Goal: Task Accomplishment & Management: Manage account settings

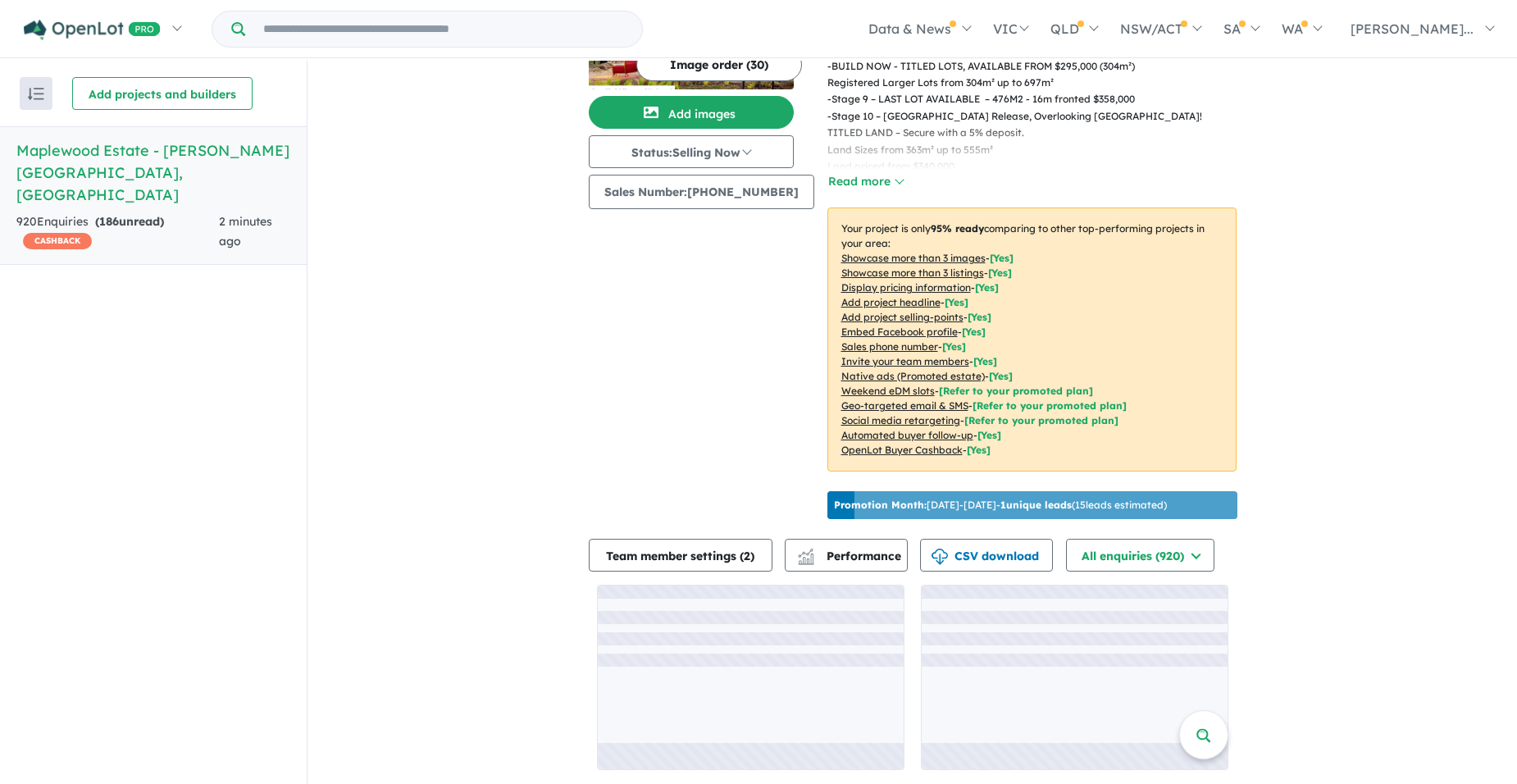
scroll to position [635, 0]
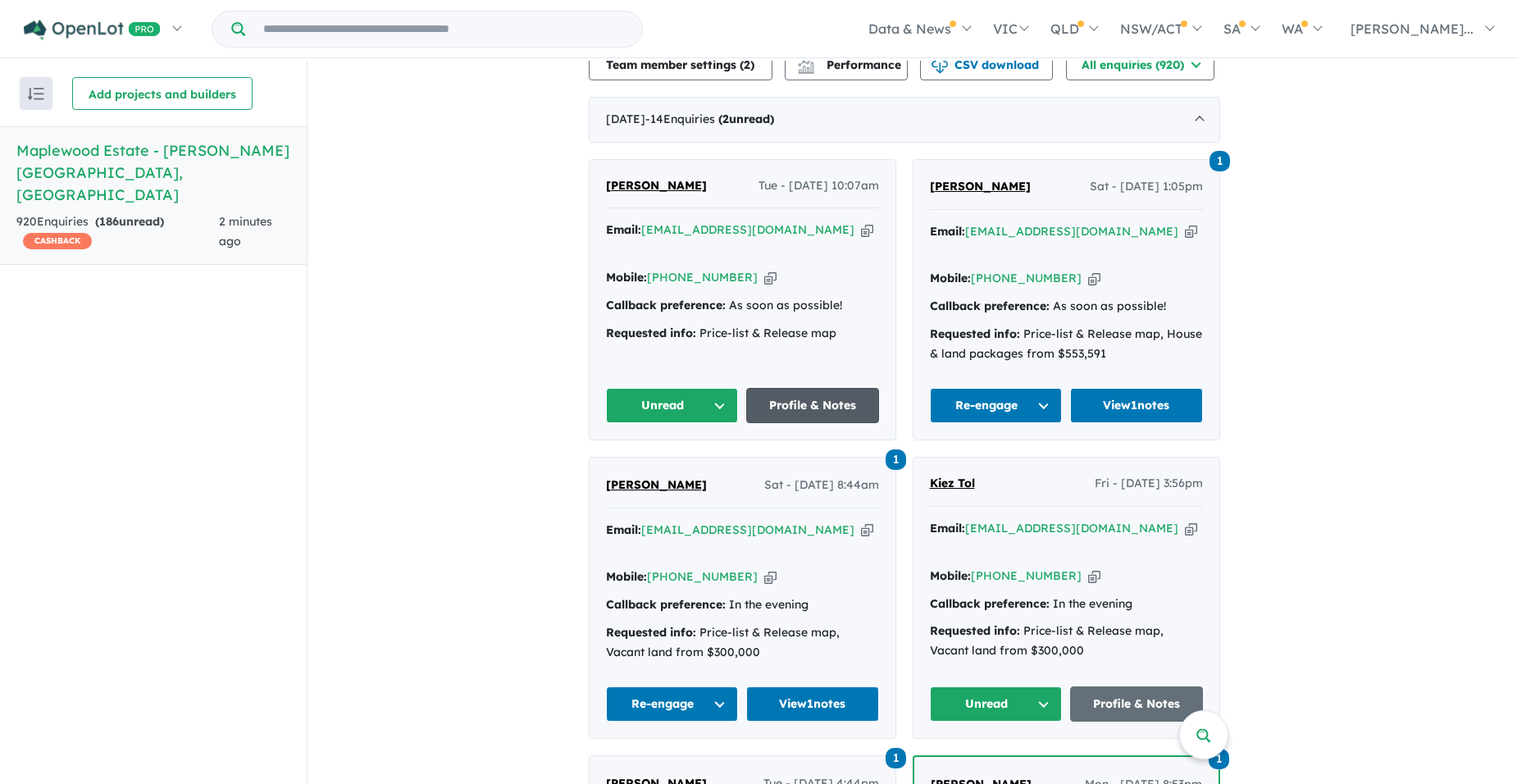
click at [763, 400] on link "Profile & Notes" at bounding box center [813, 406] width 133 height 35
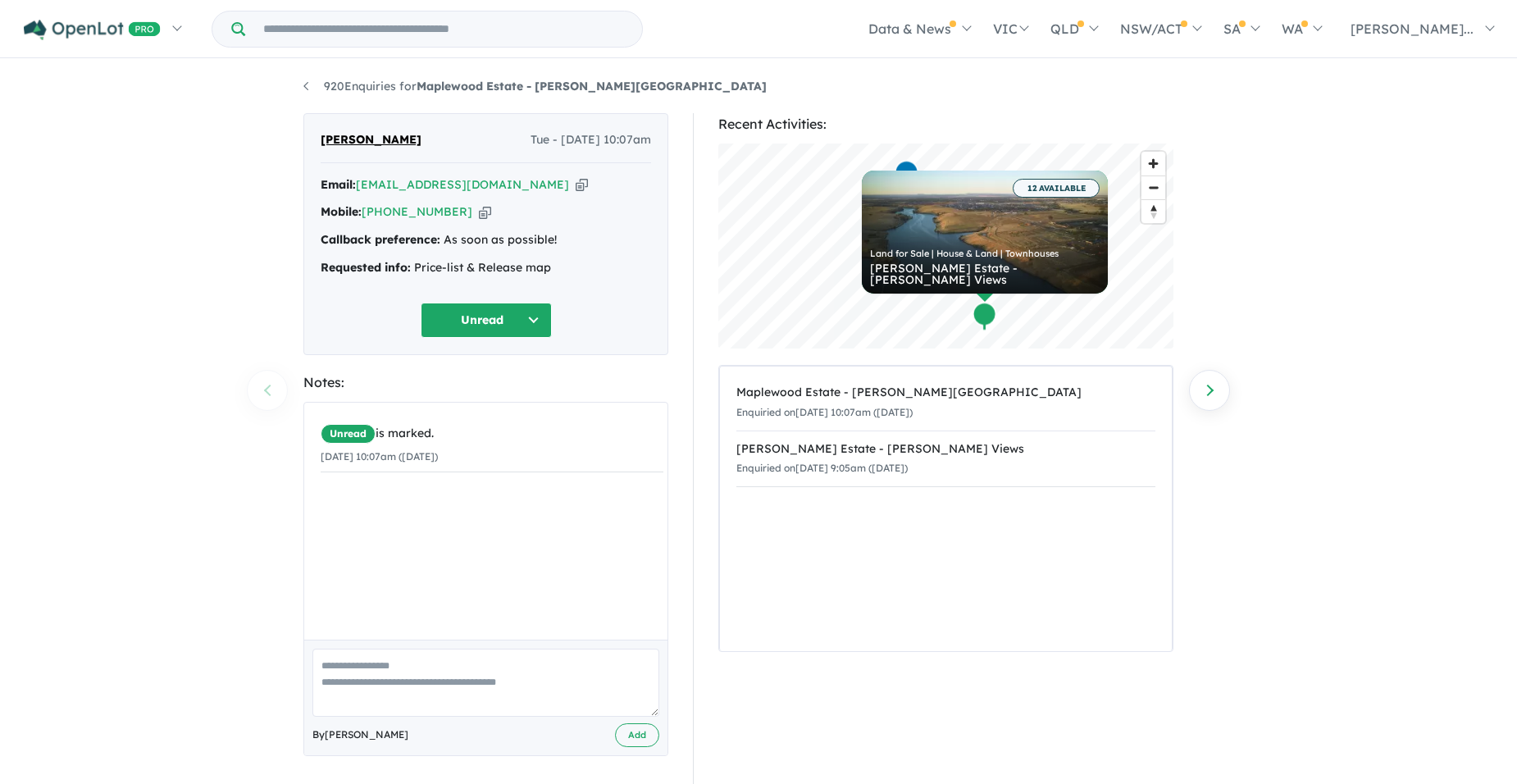
click at [492, 319] on button "Unread" at bounding box center [486, 320] width 132 height 35
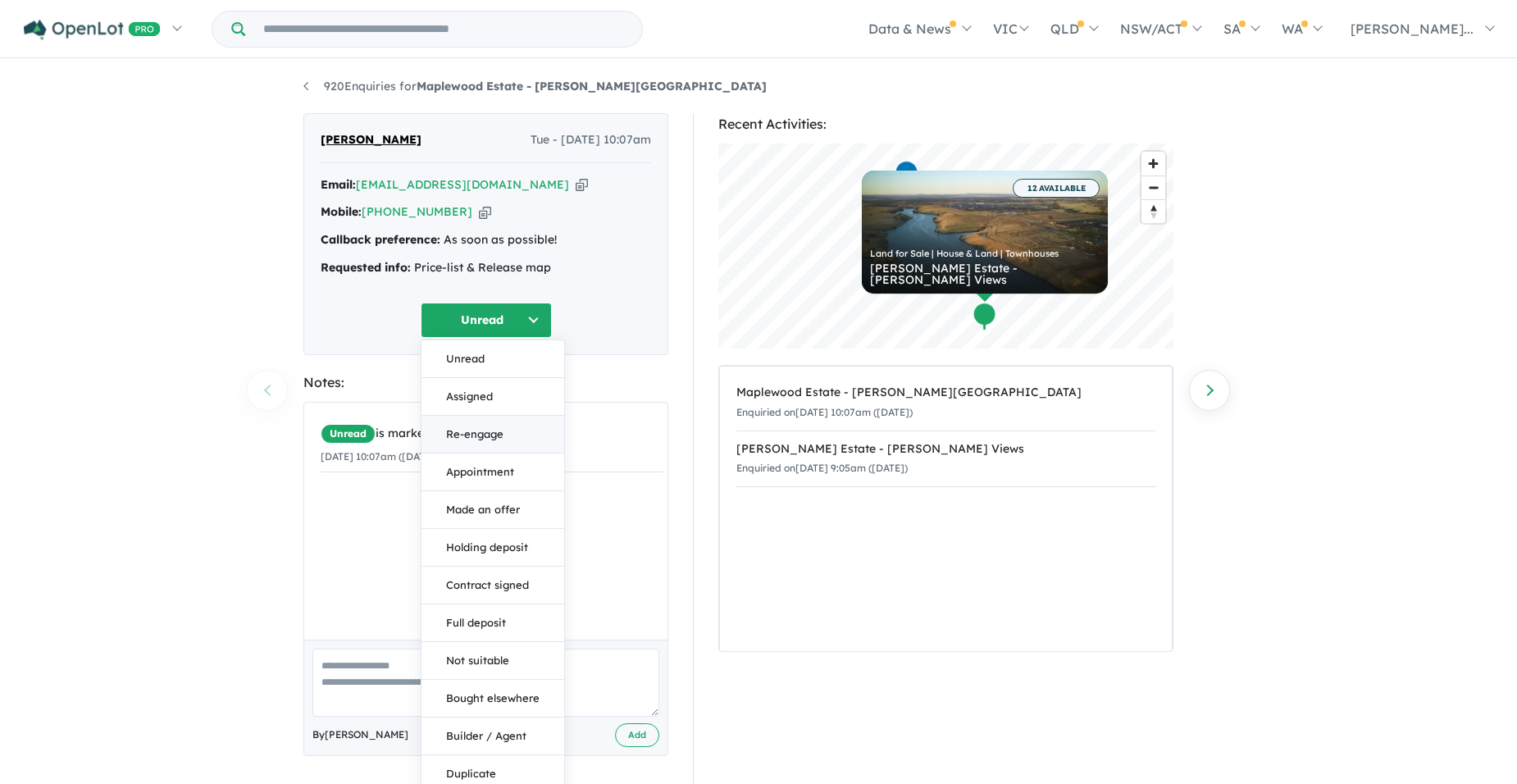
click at [485, 439] on button "Re-engage" at bounding box center [492, 434] width 142 height 37
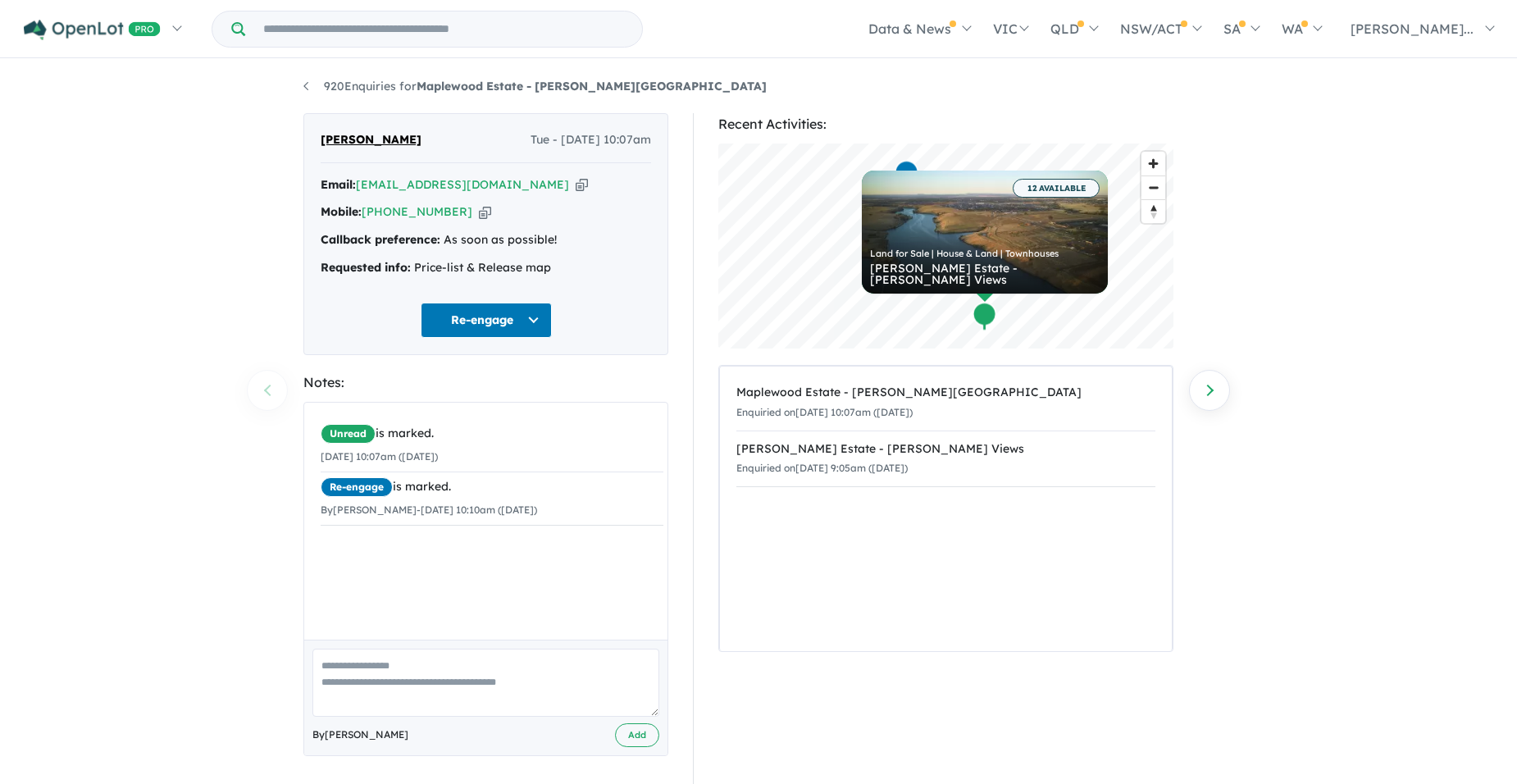
click at [379, 667] on textarea at bounding box center [485, 682] width 347 height 68
click at [345, 666] on textarea at bounding box center [485, 682] width 347 height 68
type textarea "**********"
click at [632, 728] on button "Add" at bounding box center [637, 735] width 44 height 24
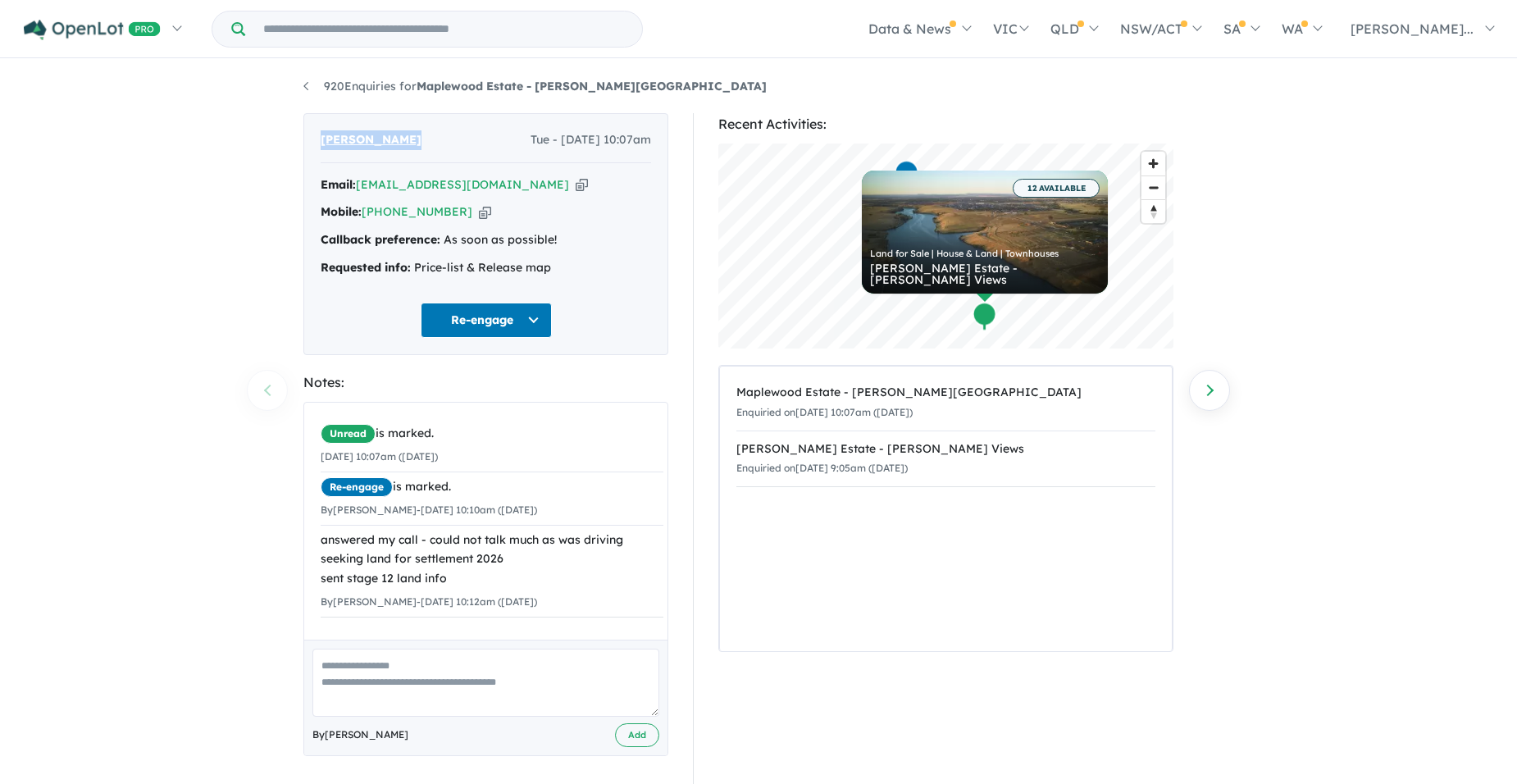
drag, startPoint x: 425, startPoint y: 136, endPoint x: 320, endPoint y: 138, distance: 105.0
click at [320, 138] on div "Gurwant Singh Tue - 26/08/2025, 10:07am" at bounding box center [485, 146] width 330 height 32
copy span "[PERSON_NAME]"
click at [576, 186] on icon "button" at bounding box center [582, 185] width 13 height 18
copy span "[PERSON_NAME]"
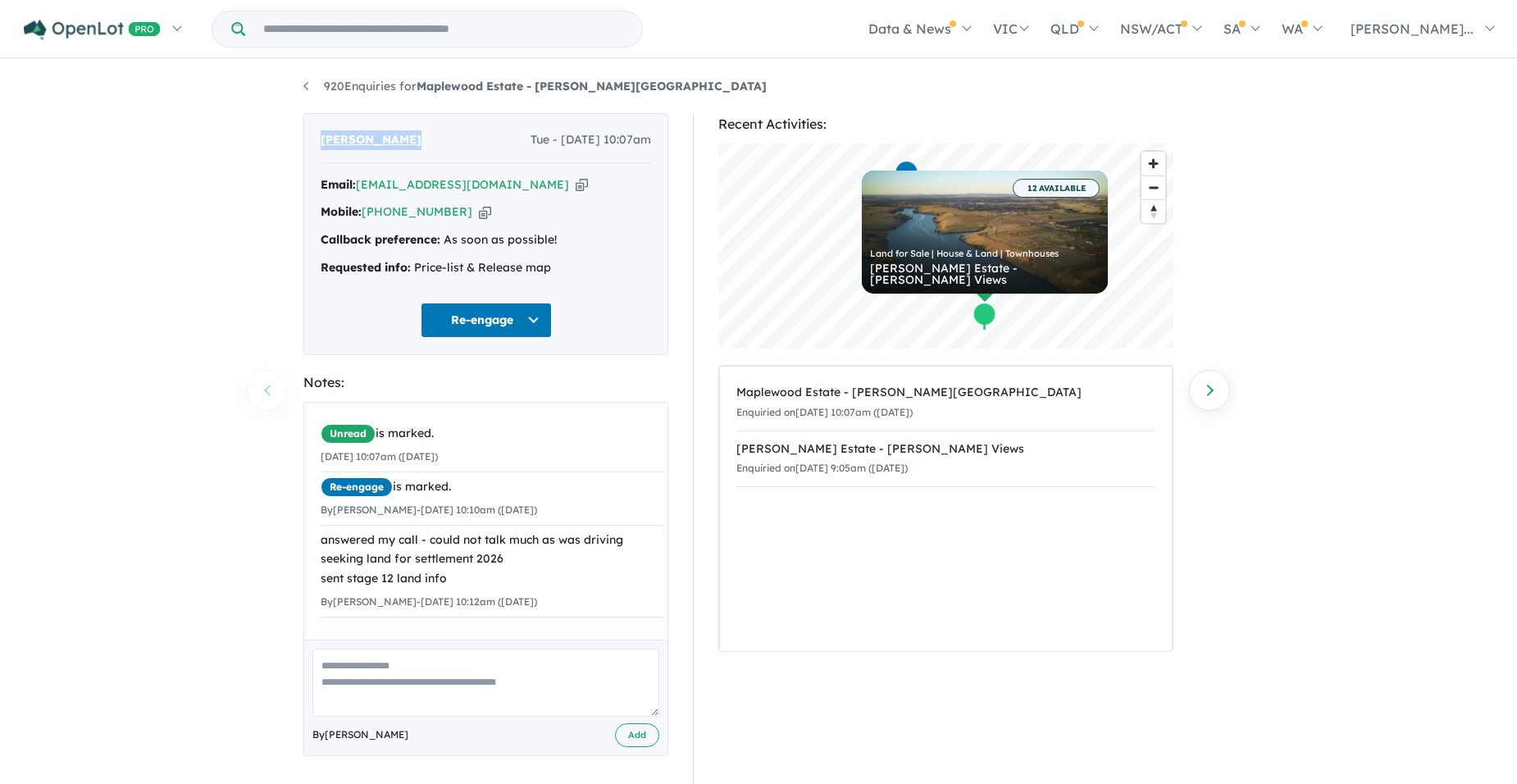
click at [478, 217] on icon "button" at bounding box center [484, 212] width 13 height 18
copy span "[PERSON_NAME]"
click at [437, 84] on strong "Maplewood Estate - [PERSON_NAME][GEOGRAPHIC_DATA]" at bounding box center [591, 85] width 350 height 15
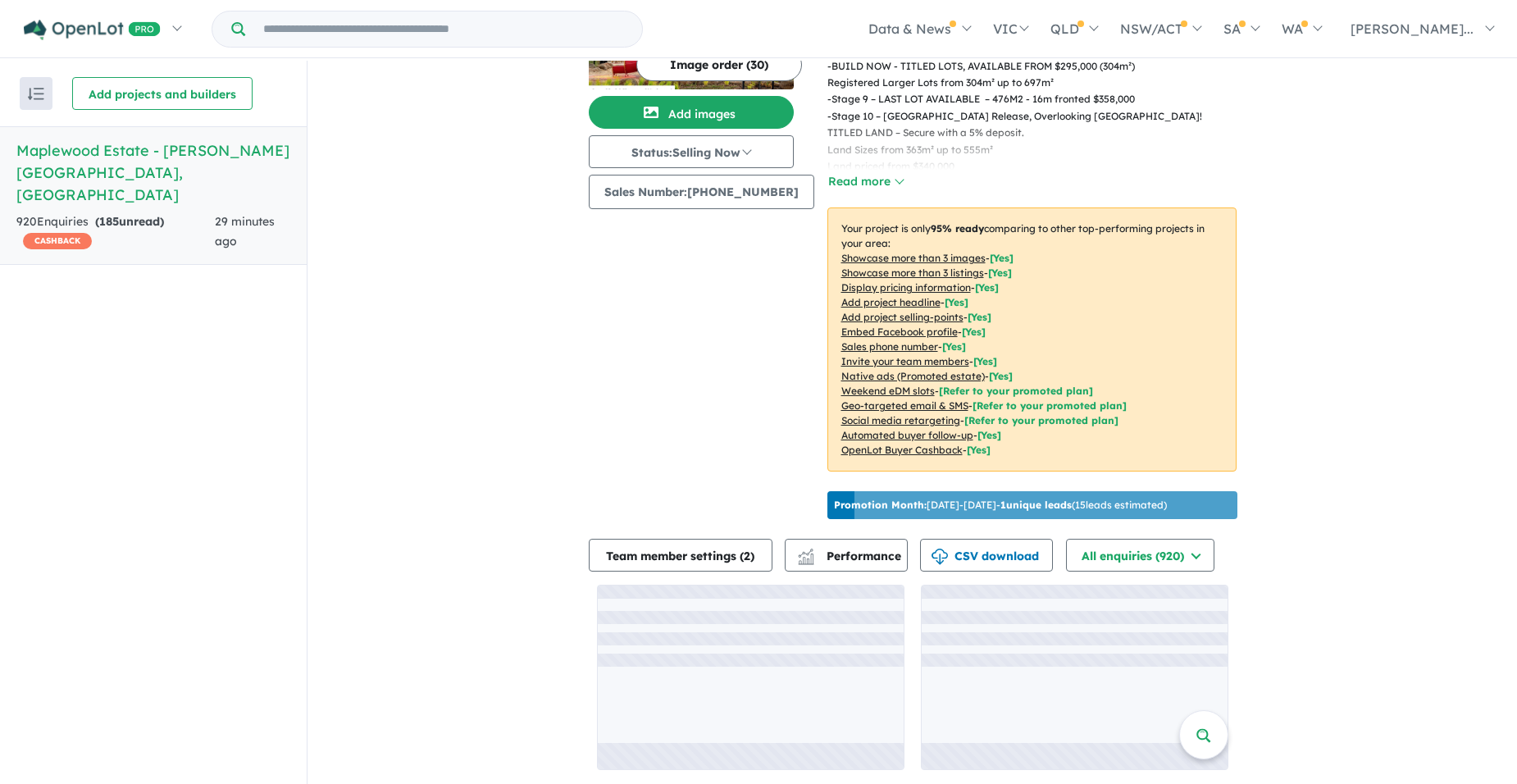
scroll to position [3, 0]
